Goal: Task Accomplishment & Management: Complete application form

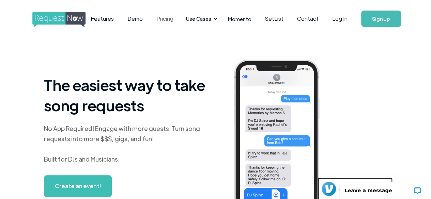
click at [174, 22] on link "Pricing" at bounding box center [165, 18] width 31 height 21
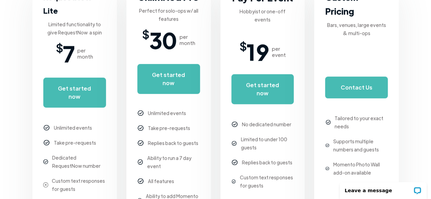
scroll to position [183, 0]
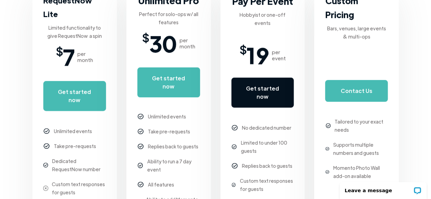
click at [262, 78] on link "Get started now" at bounding box center [262, 93] width 63 height 30
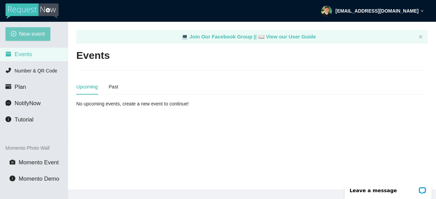
click at [35, 32] on span "New event" at bounding box center [32, 34] width 26 height 9
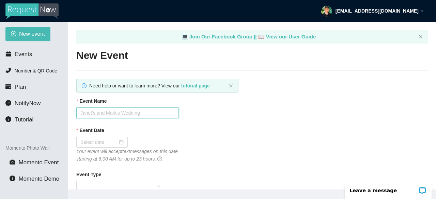
click at [125, 114] on input "Event Name" at bounding box center [127, 113] width 103 height 11
type input "Bel Air HOCO 2025"
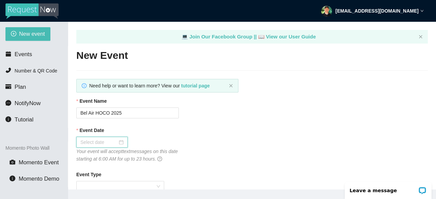
click at [84, 145] on input "Event Date" at bounding box center [98, 142] width 37 height 7
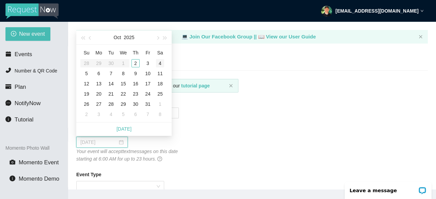
type input "10/04/2025"
click at [160, 60] on div "4" at bounding box center [160, 63] width 8 height 8
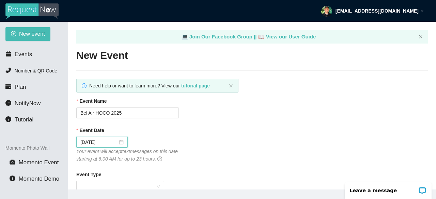
scroll to position [63, 0]
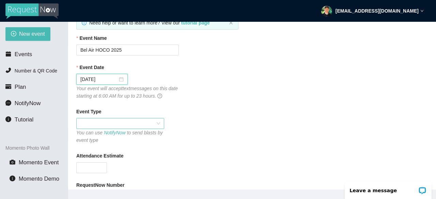
click at [134, 123] on span at bounding box center [120, 124] width 80 height 10
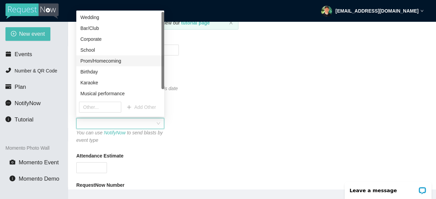
click at [101, 62] on div "Prom/Homecoming" at bounding box center [120, 60] width 80 height 7
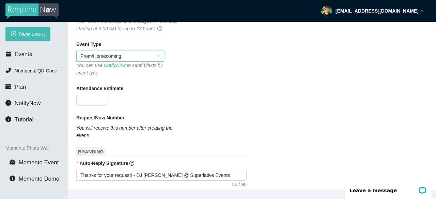
scroll to position [131, 0]
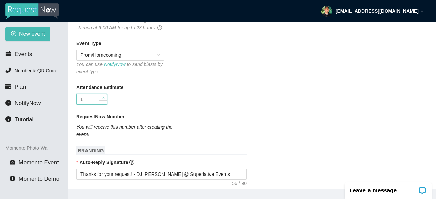
click at [105, 96] on span "up" at bounding box center [103, 98] width 4 height 4
type input "1000"
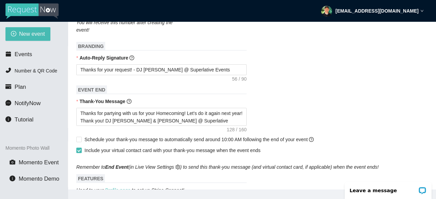
scroll to position [237, 0]
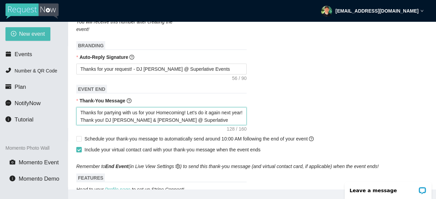
click at [155, 121] on textarea "Thanks for partying with us for your Homecoming! Let's do it again next year! T…" at bounding box center [161, 116] width 170 height 18
type textarea "Thanks for partying with us for your Homecoming! Let's do it again next year! T…"
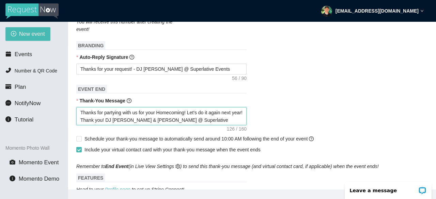
type textarea "Thanks for partying with us for your Homecoming! Let's do it again next year! T…"
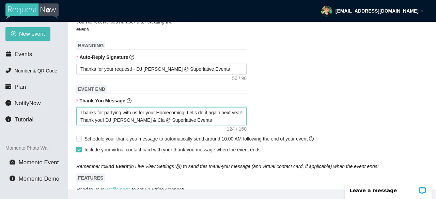
type textarea "Thanks for partying with us for your Homecoming! Let's do it again next year! T…"
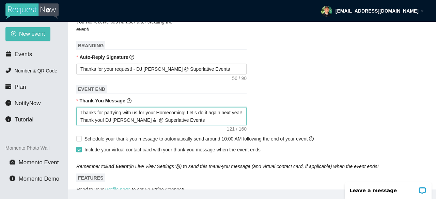
type textarea "Thanks for partying with us for your Homecoming! Let's do it again next year! T…"
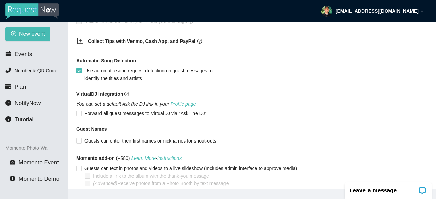
scroll to position [461, 0]
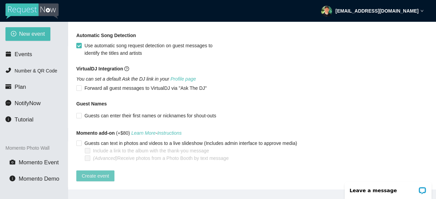
type textarea "Thanks for partying with us for your Homecoming! Let's do it again next year! T…"
click at [104, 173] on span "Create event" at bounding box center [95, 175] width 27 height 7
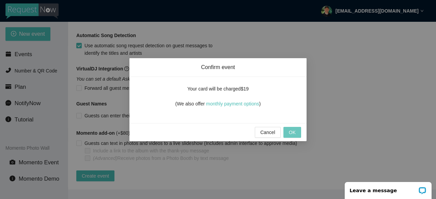
click at [294, 131] on span "OK" at bounding box center [292, 132] width 7 height 7
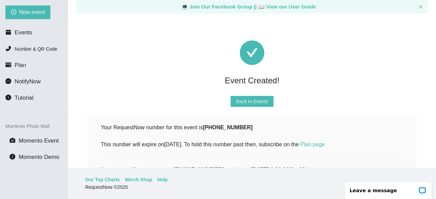
scroll to position [0, 0]
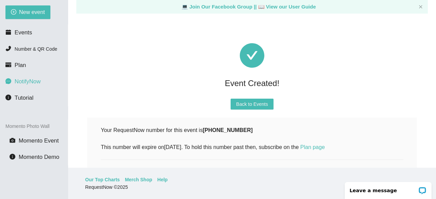
click at [26, 81] on span "NotifyNow" at bounding box center [28, 81] width 26 height 6
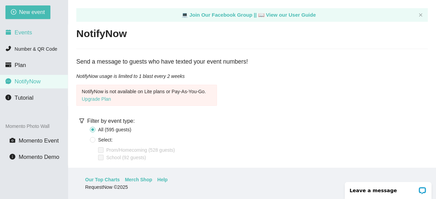
click at [27, 31] on span "Events" at bounding box center [23, 32] width 17 height 6
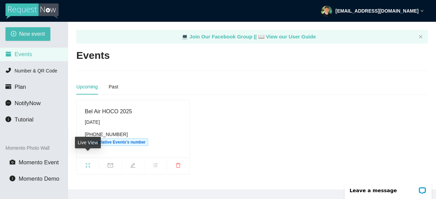
click at [88, 163] on icon "fullscreen" at bounding box center [87, 165] width 5 height 5
click at [112, 83] on div "Past" at bounding box center [114, 86] width 10 height 7
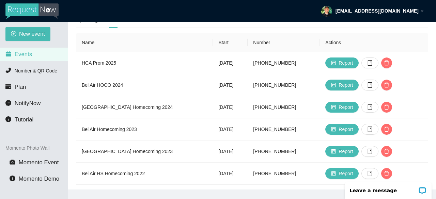
scroll to position [67, 0]
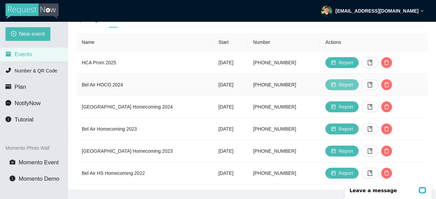
click at [353, 88] on span "Report" at bounding box center [346, 84] width 14 height 7
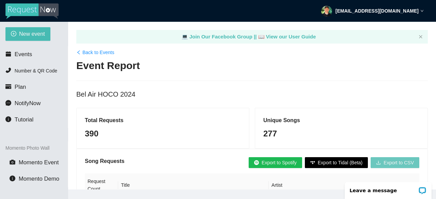
click at [395, 162] on span "Export to CSV" at bounding box center [398, 162] width 30 height 7
click at [93, 50] on link "Back to Events" at bounding box center [95, 52] width 38 height 7
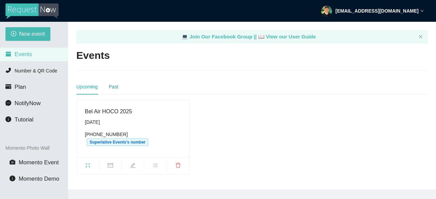
click at [114, 88] on div "Past" at bounding box center [114, 86] width 10 height 7
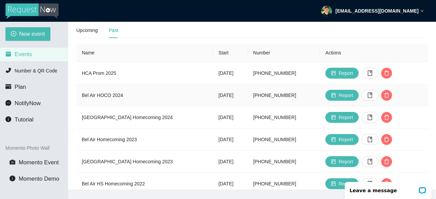
scroll to position [59, 0]
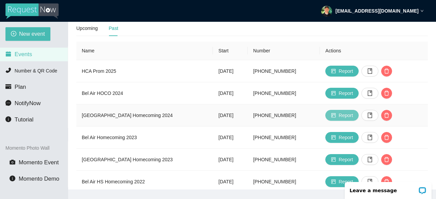
click at [348, 116] on button "Report" at bounding box center [341, 115] width 33 height 11
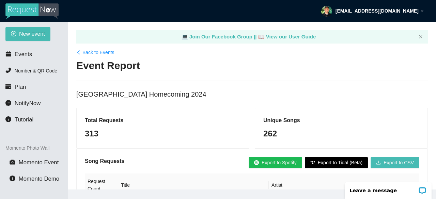
click at [92, 51] on link "Back to Events" at bounding box center [95, 52] width 38 height 7
